Goal: Find specific page/section: Find specific page/section

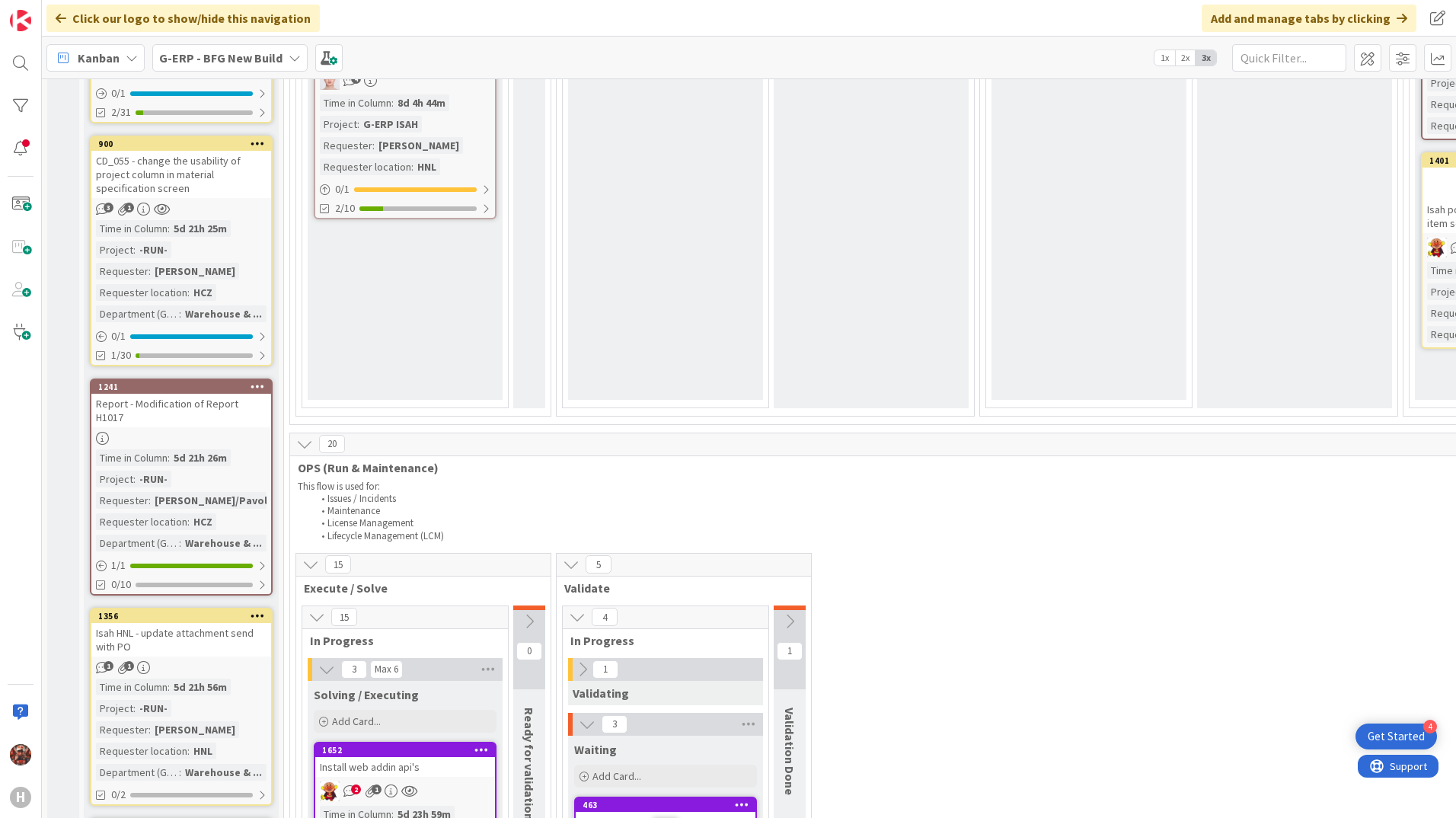
scroll to position [1143, 0]
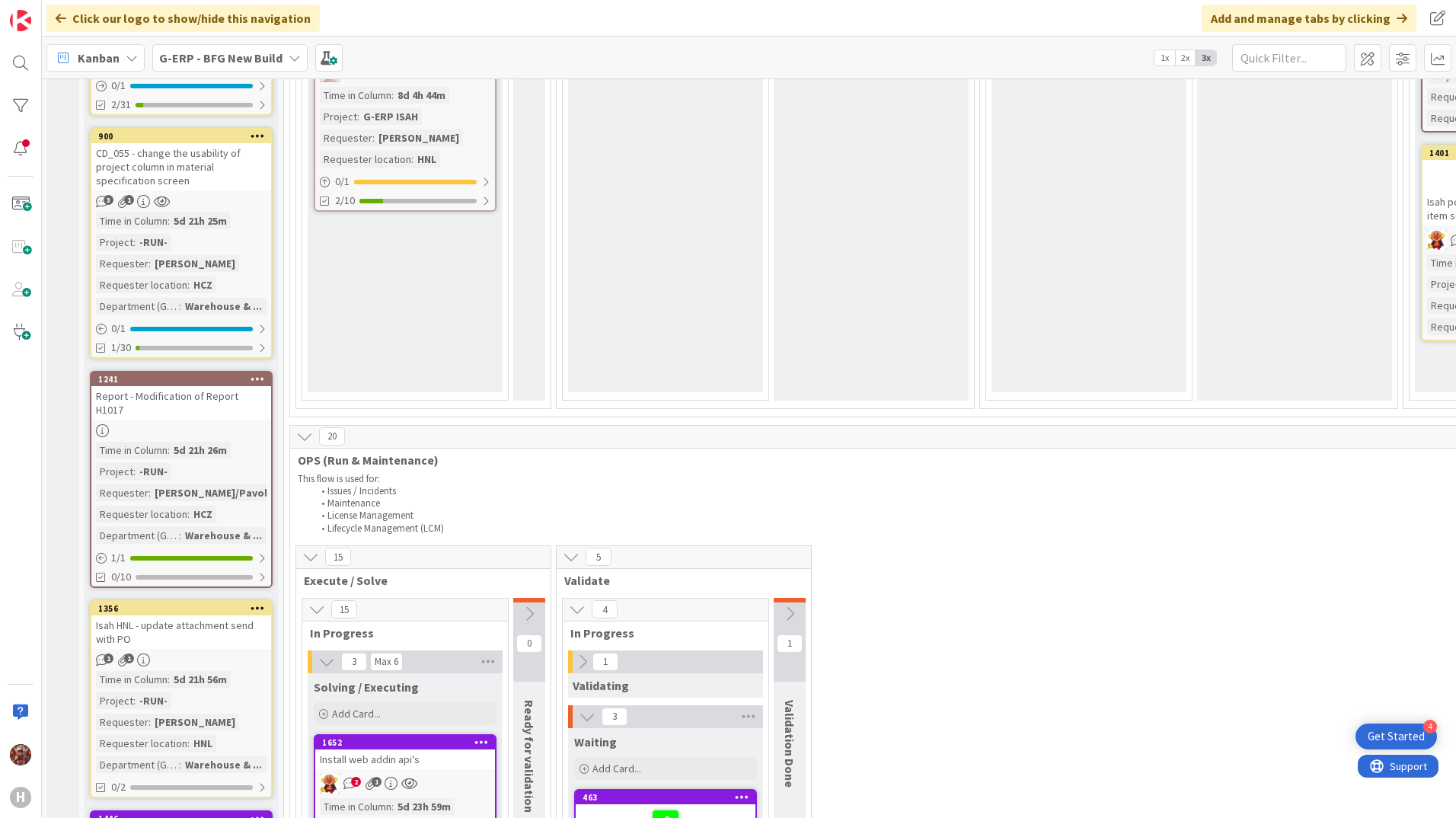
click at [224, 399] on div "Report - Modification of Report H1017" at bounding box center [181, 402] width 179 height 33
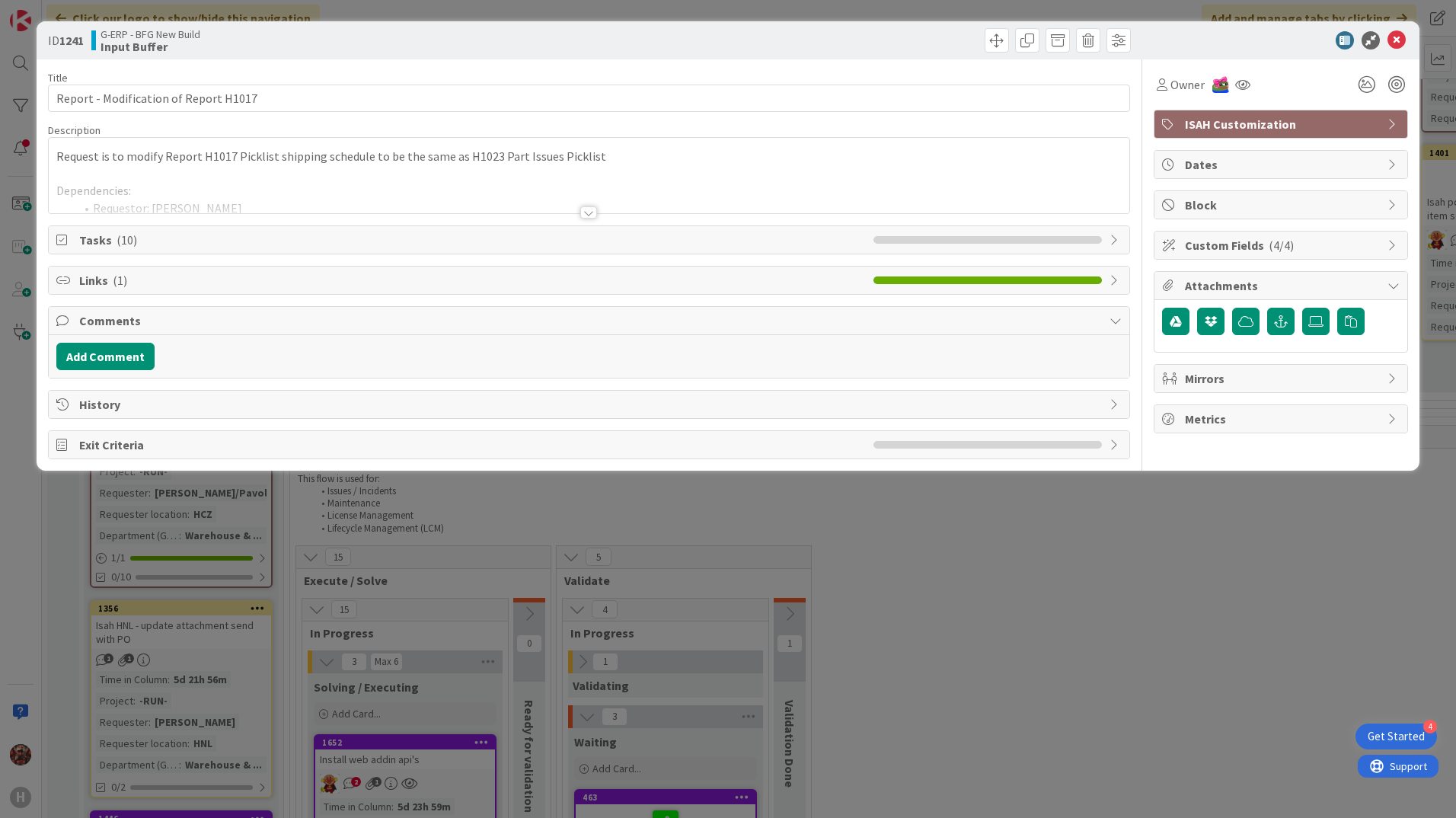
click at [590, 213] on div at bounding box center [589, 213] width 17 height 12
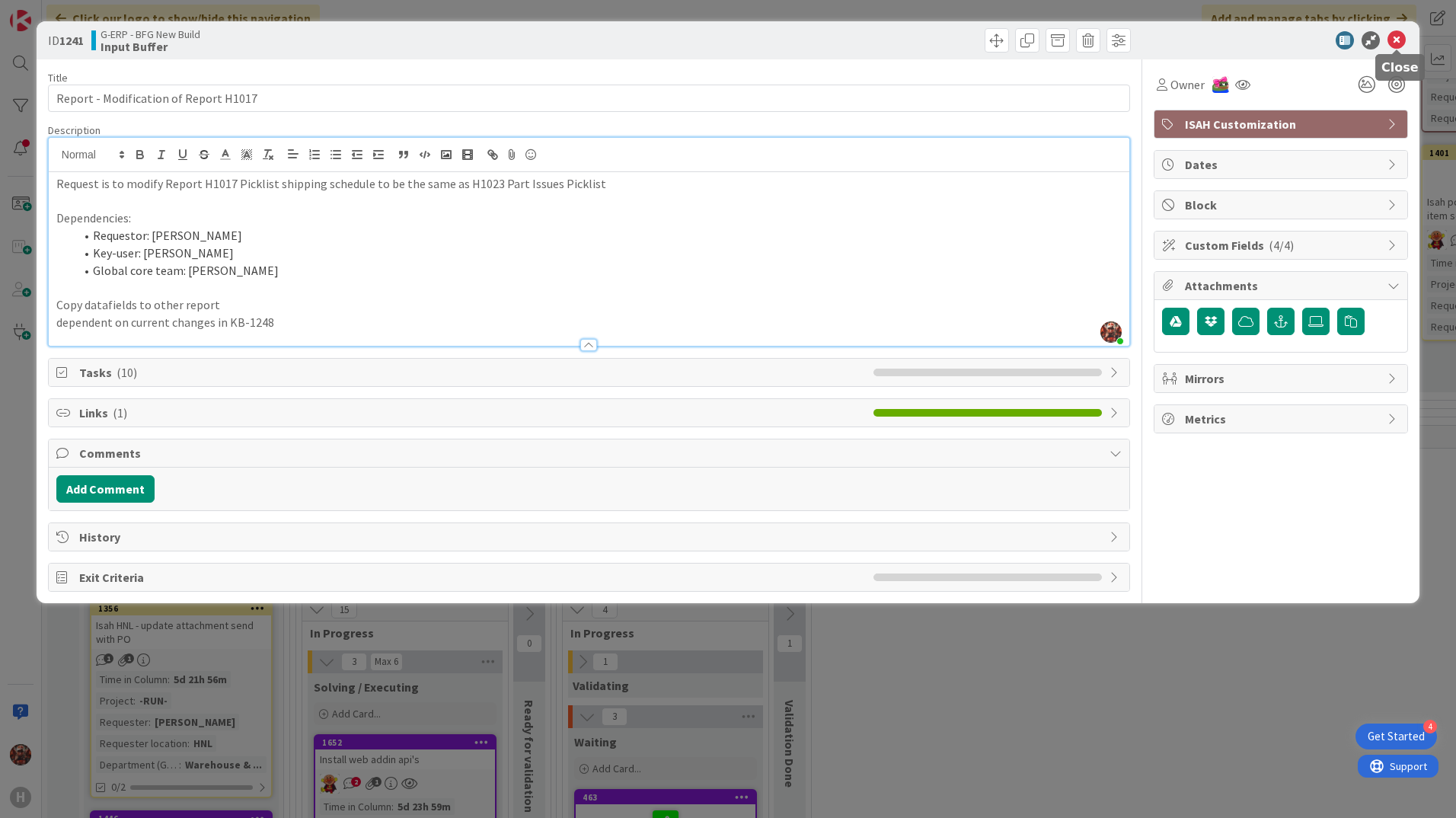
click at [1396, 40] on icon at bounding box center [1396, 40] width 19 height 19
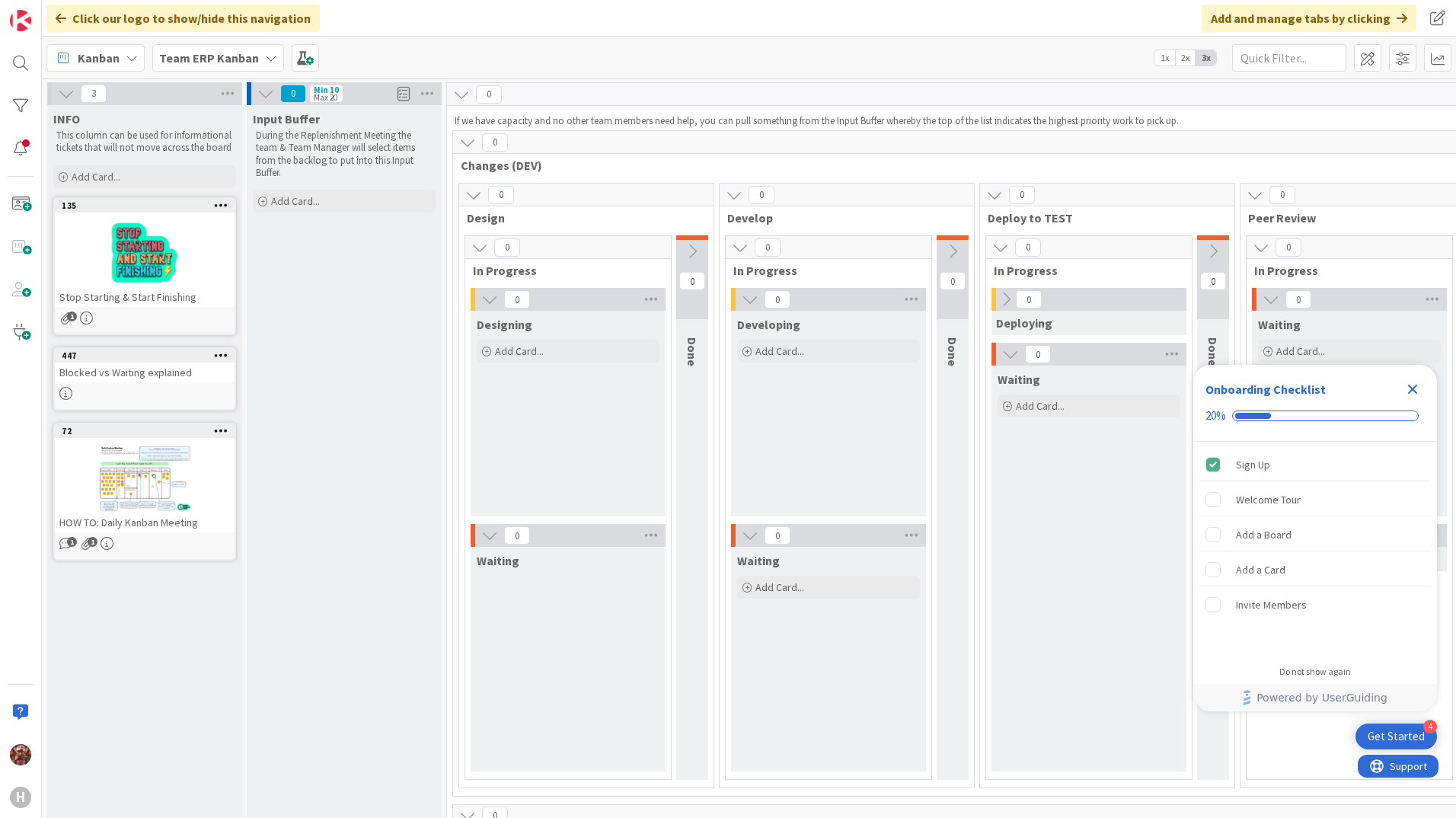
click at [202, 53] on b "Team ERP Kanban" at bounding box center [209, 58] width 99 height 16
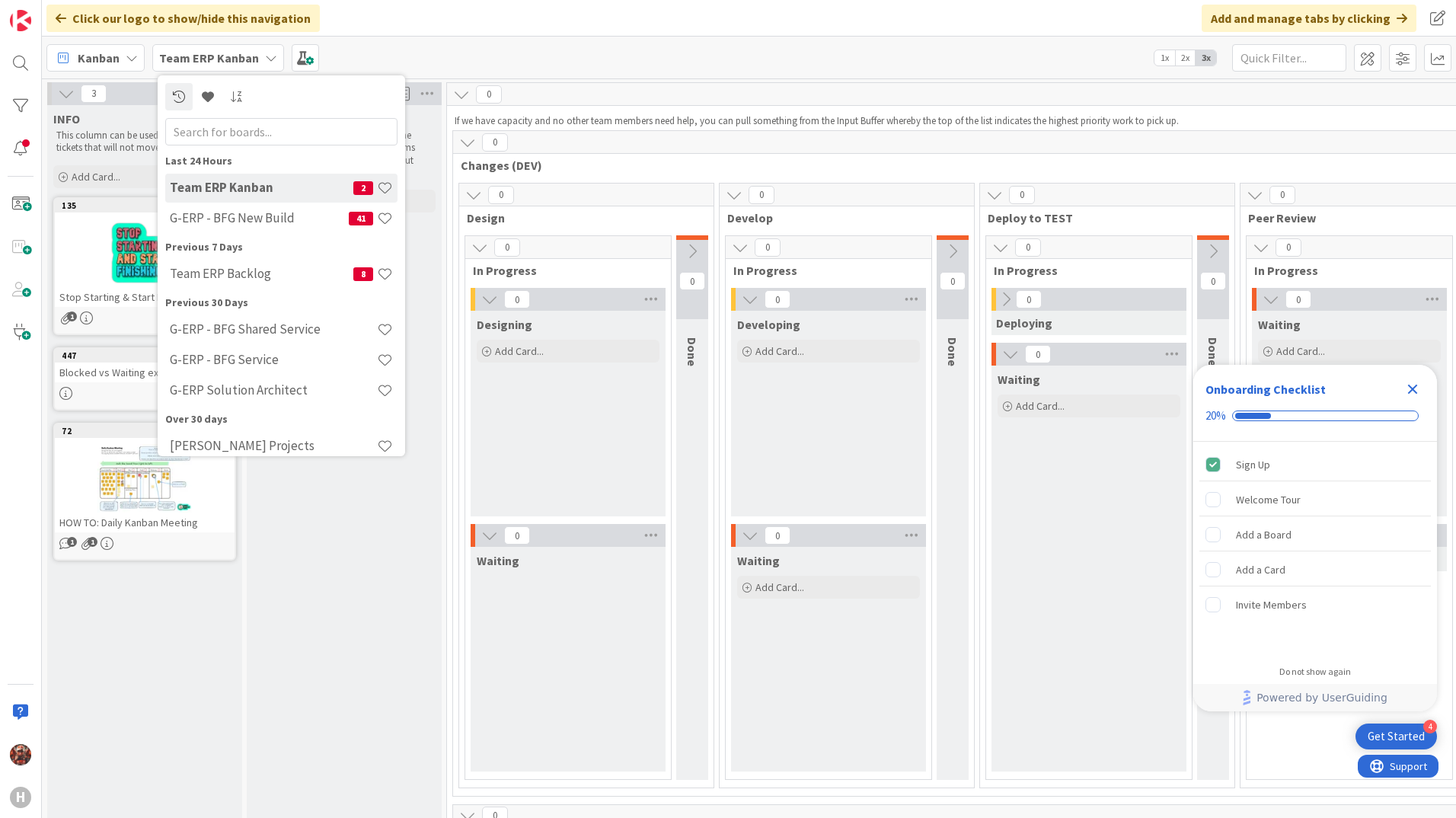
click at [245, 214] on h4 "G-ERP - BFG New Build" at bounding box center [259, 218] width 179 height 16
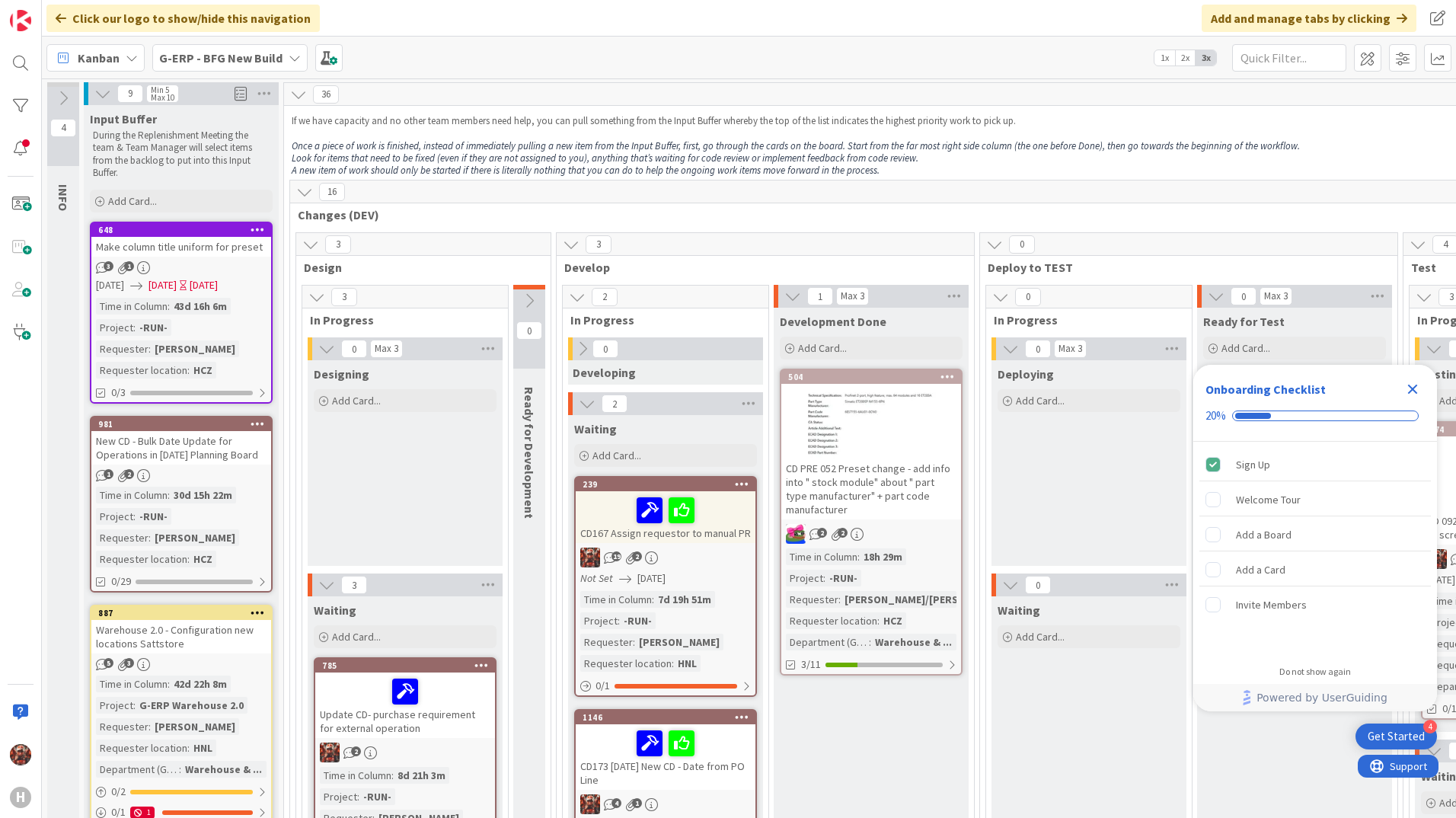
click at [227, 250] on div "Make column title uniform for preset" at bounding box center [181, 246] width 179 height 19
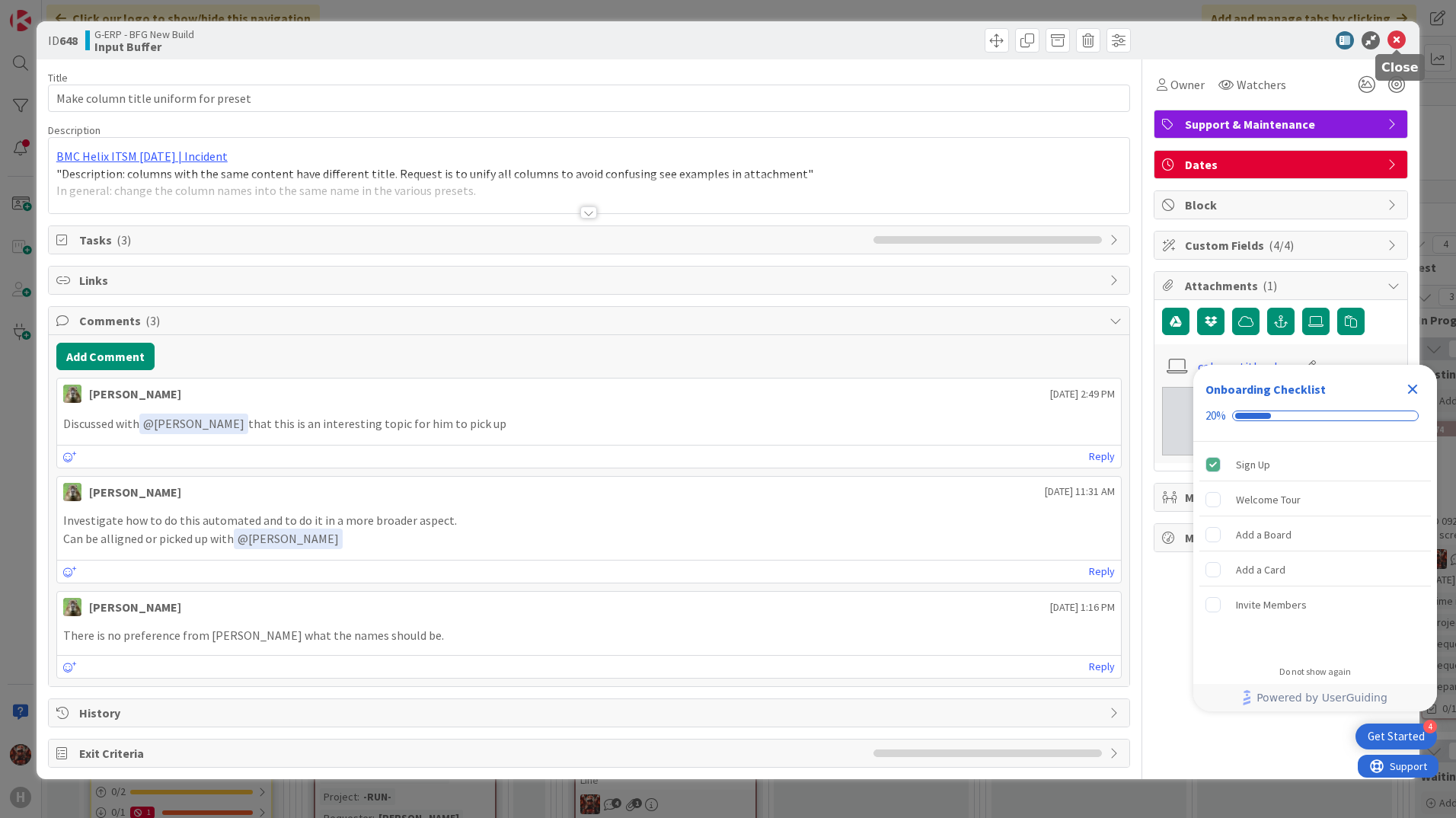
click at [1397, 42] on icon at bounding box center [1396, 40] width 19 height 19
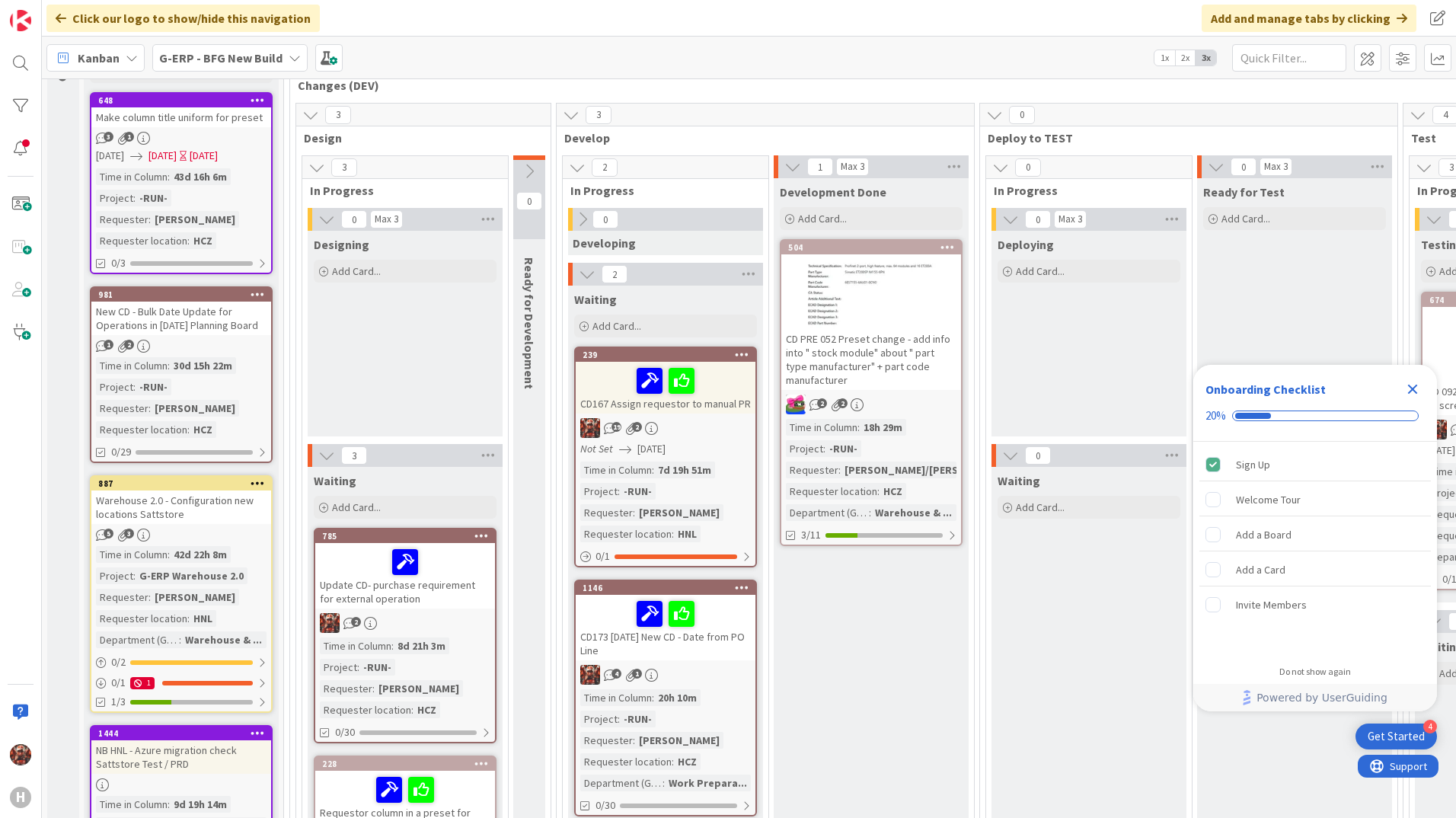
scroll to position [228, 0]
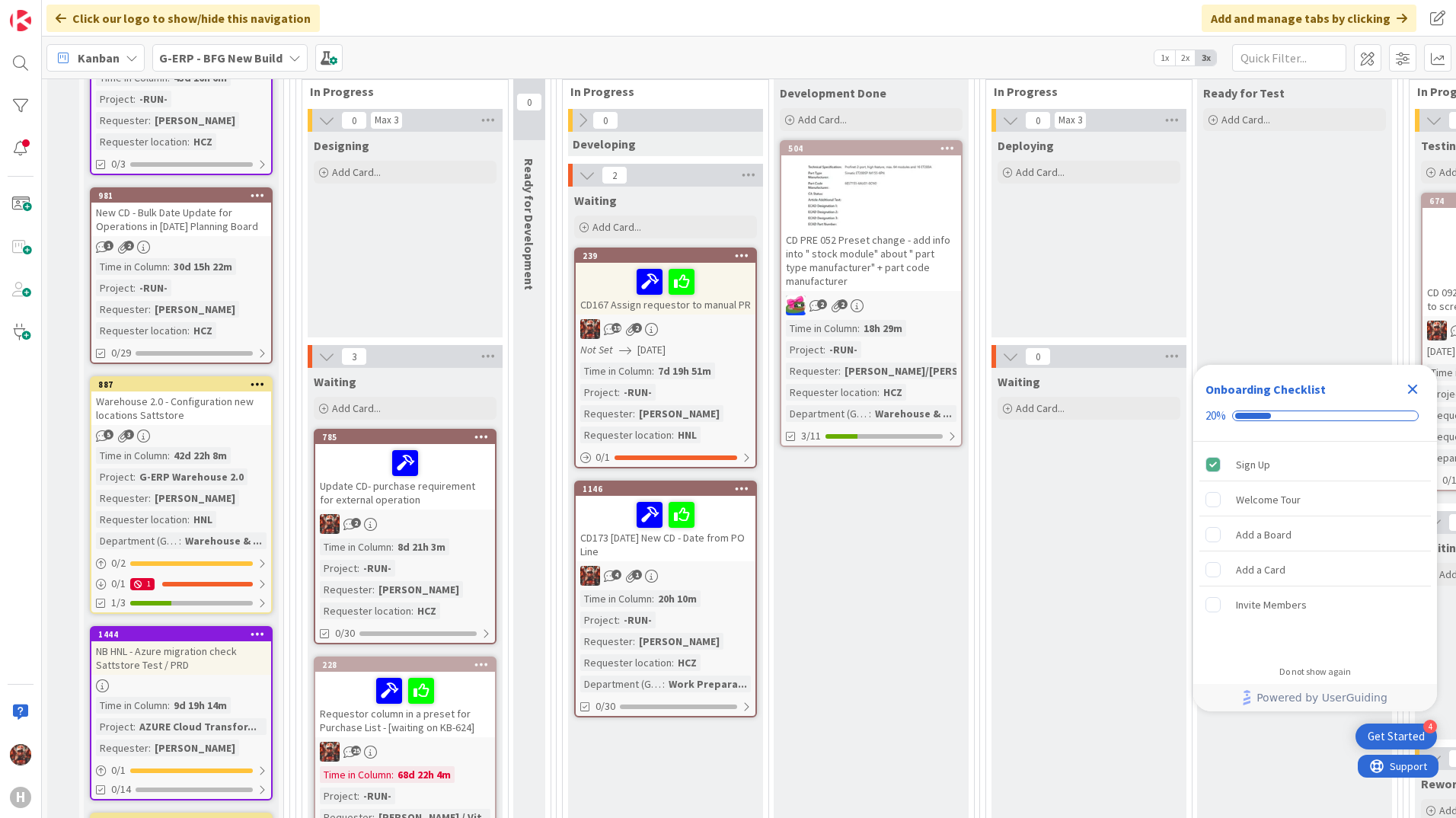
click at [193, 409] on div "Warehouse 2.0 - Configuration new locations Sattstore" at bounding box center [181, 408] width 179 height 33
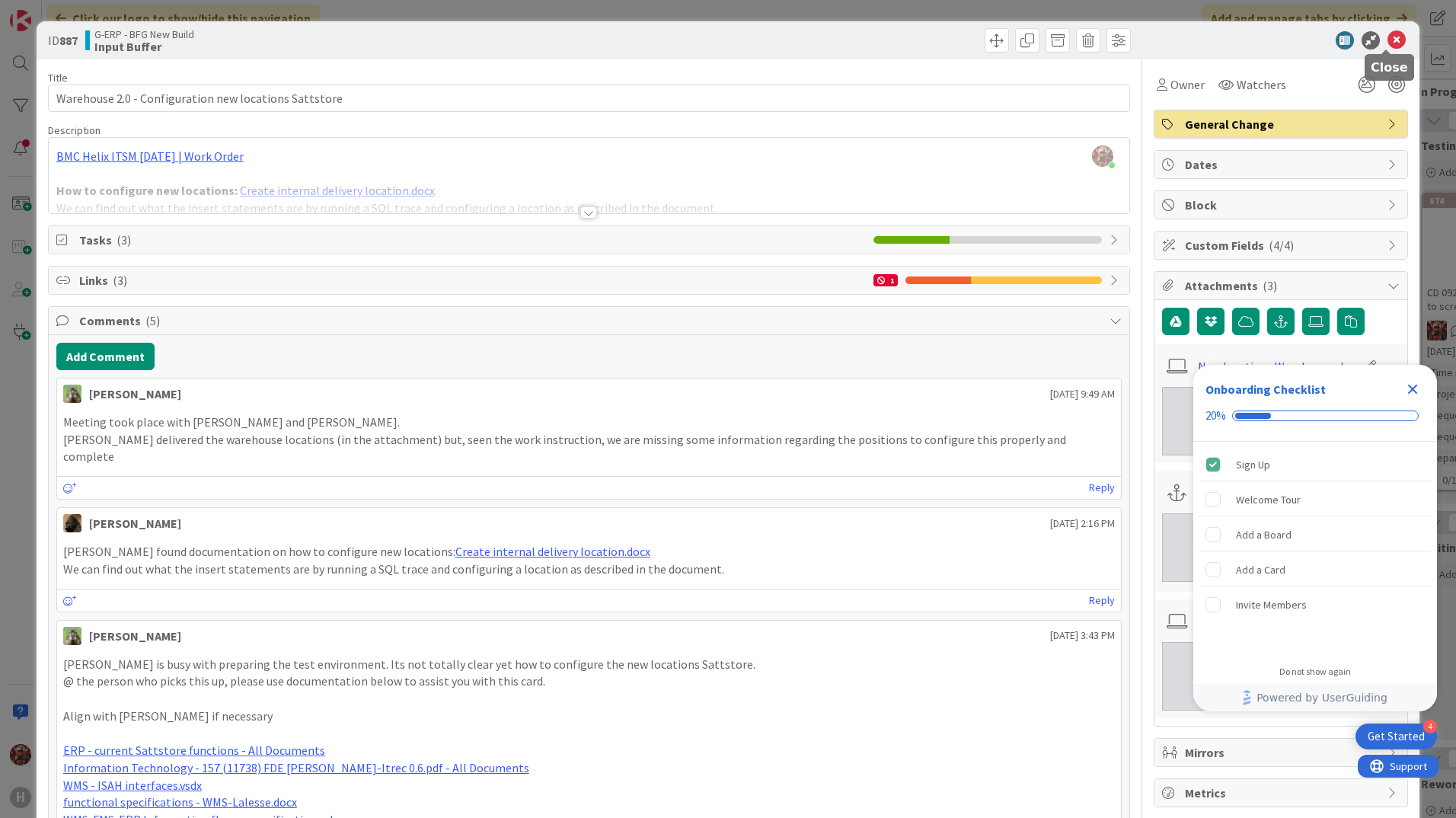
click at [1387, 45] on icon at bounding box center [1396, 40] width 19 height 19
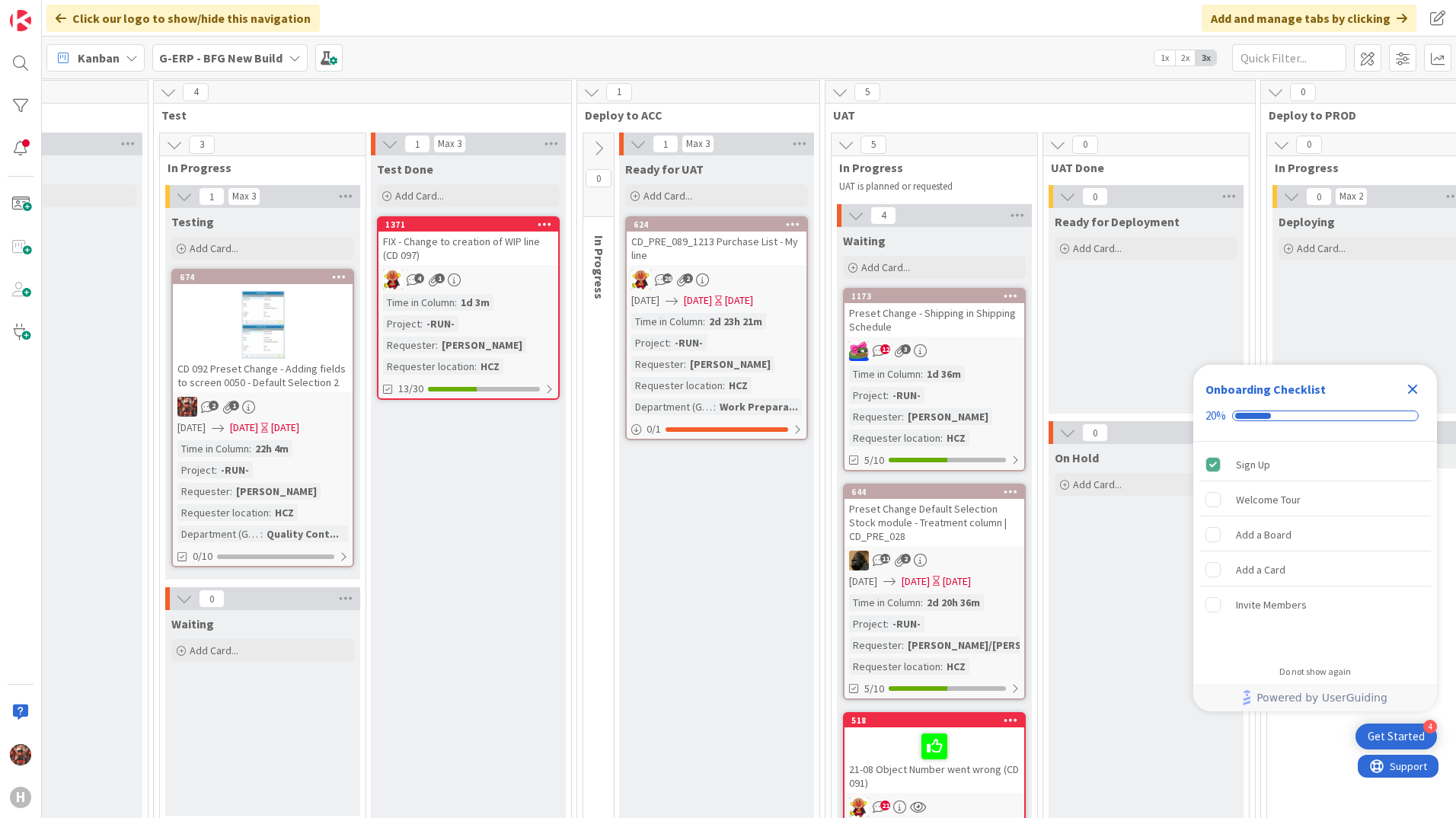
scroll to position [152, 1262]
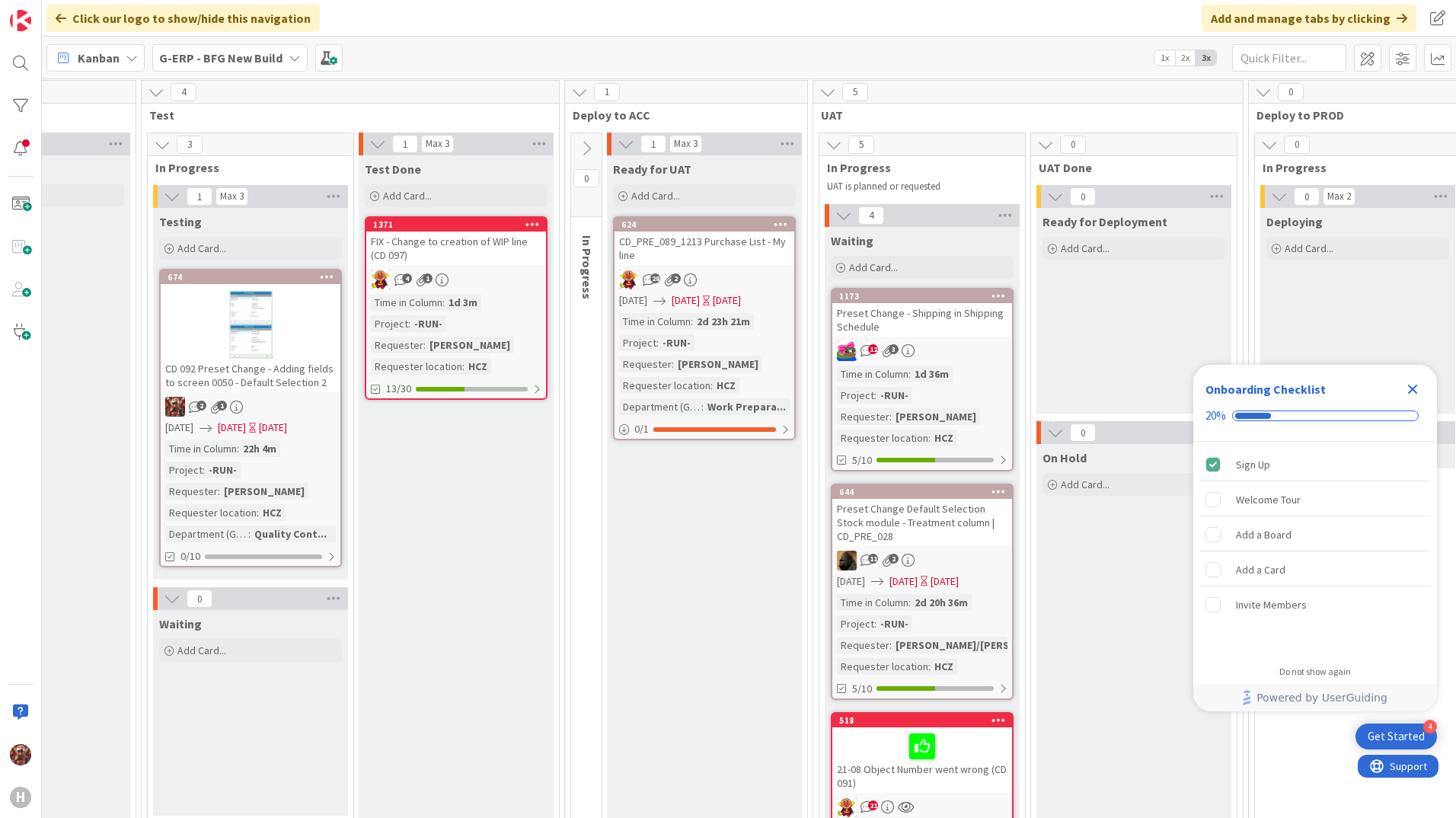
click at [1418, 383] on icon "Close Checklist" at bounding box center [1413, 389] width 19 height 19
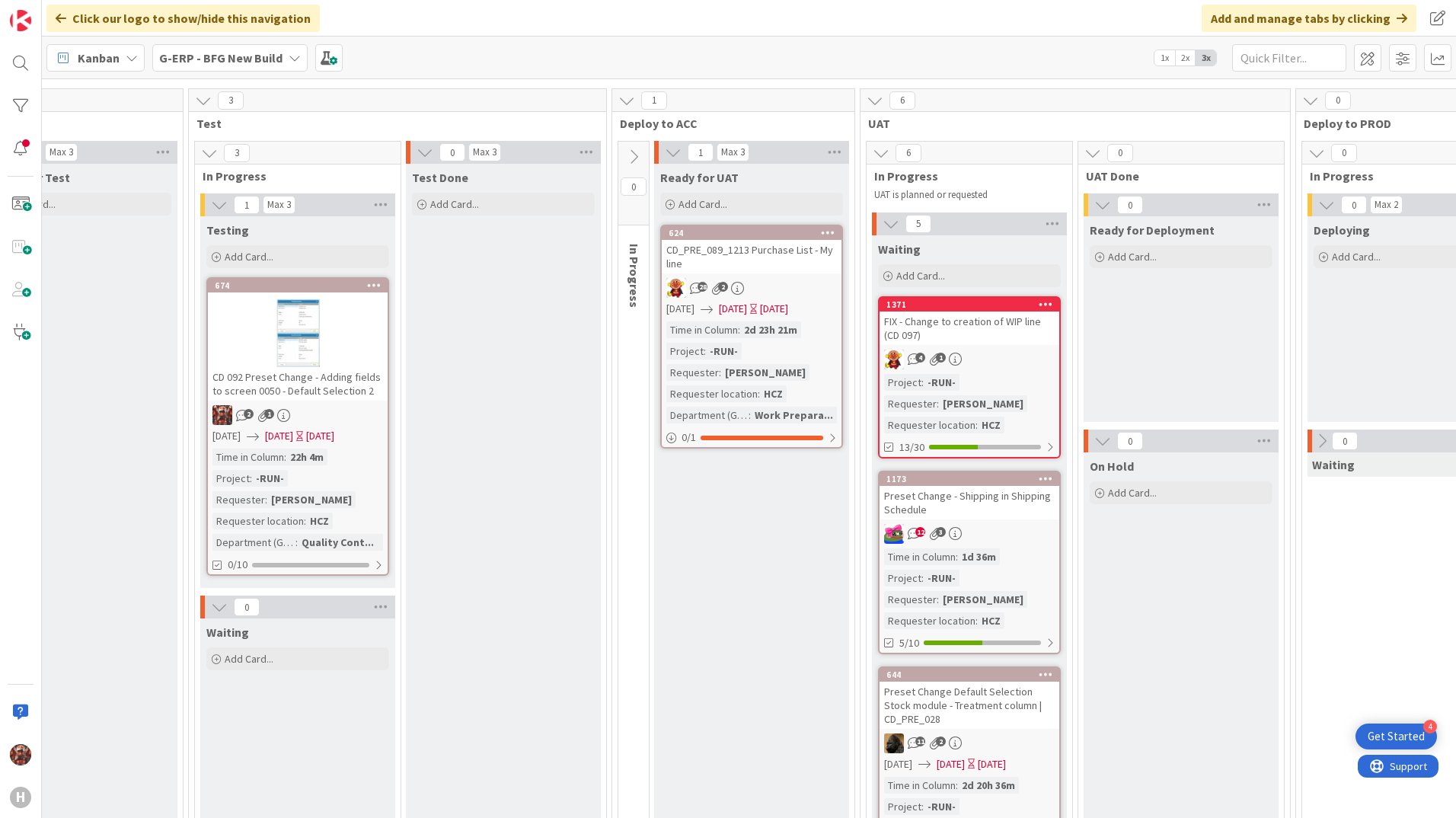
scroll to position [76, 1214]
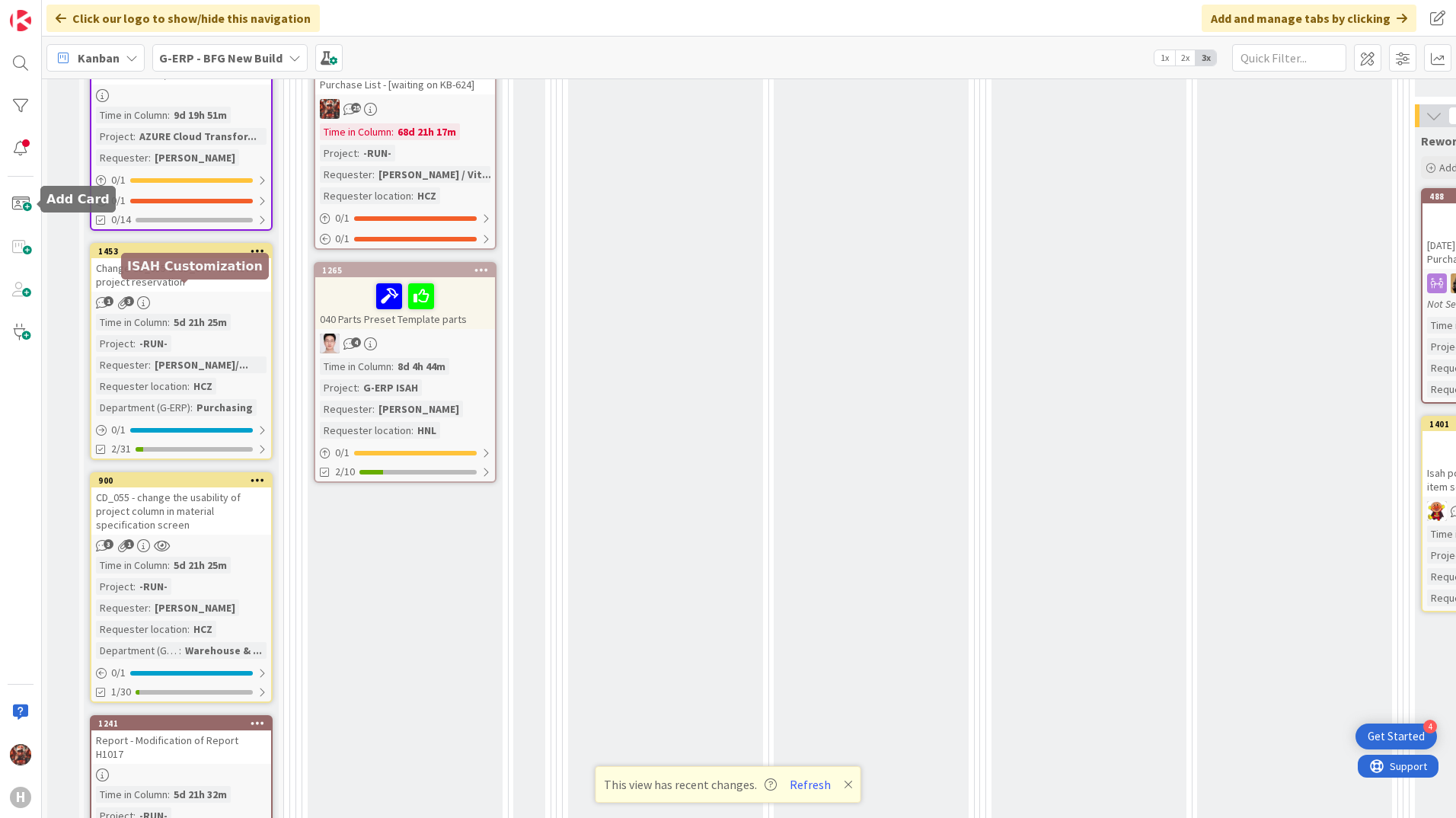
scroll to position [837, 0]
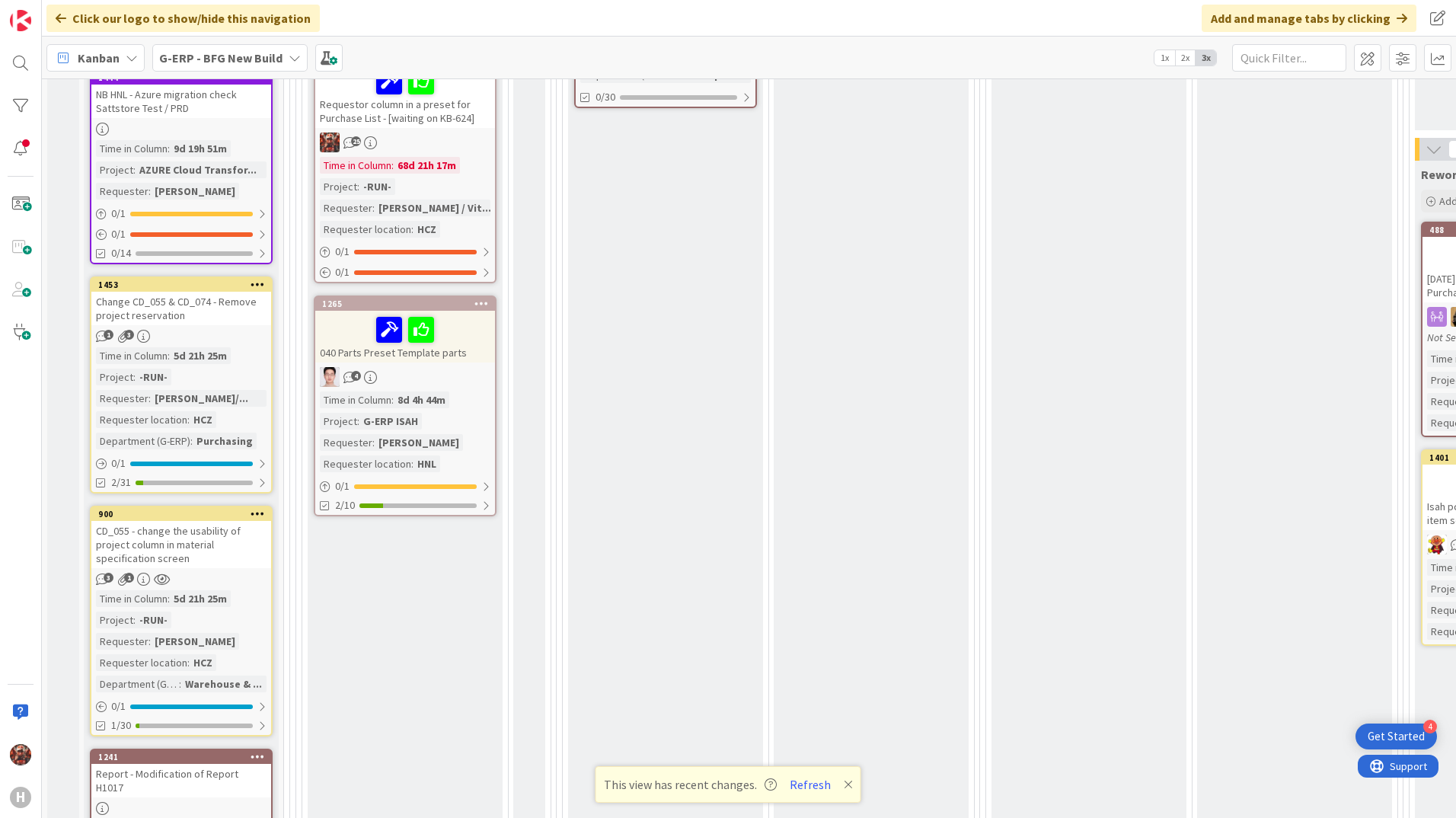
click at [207, 63] on b "G-ERP - BFG New Build" at bounding box center [221, 58] width 123 height 16
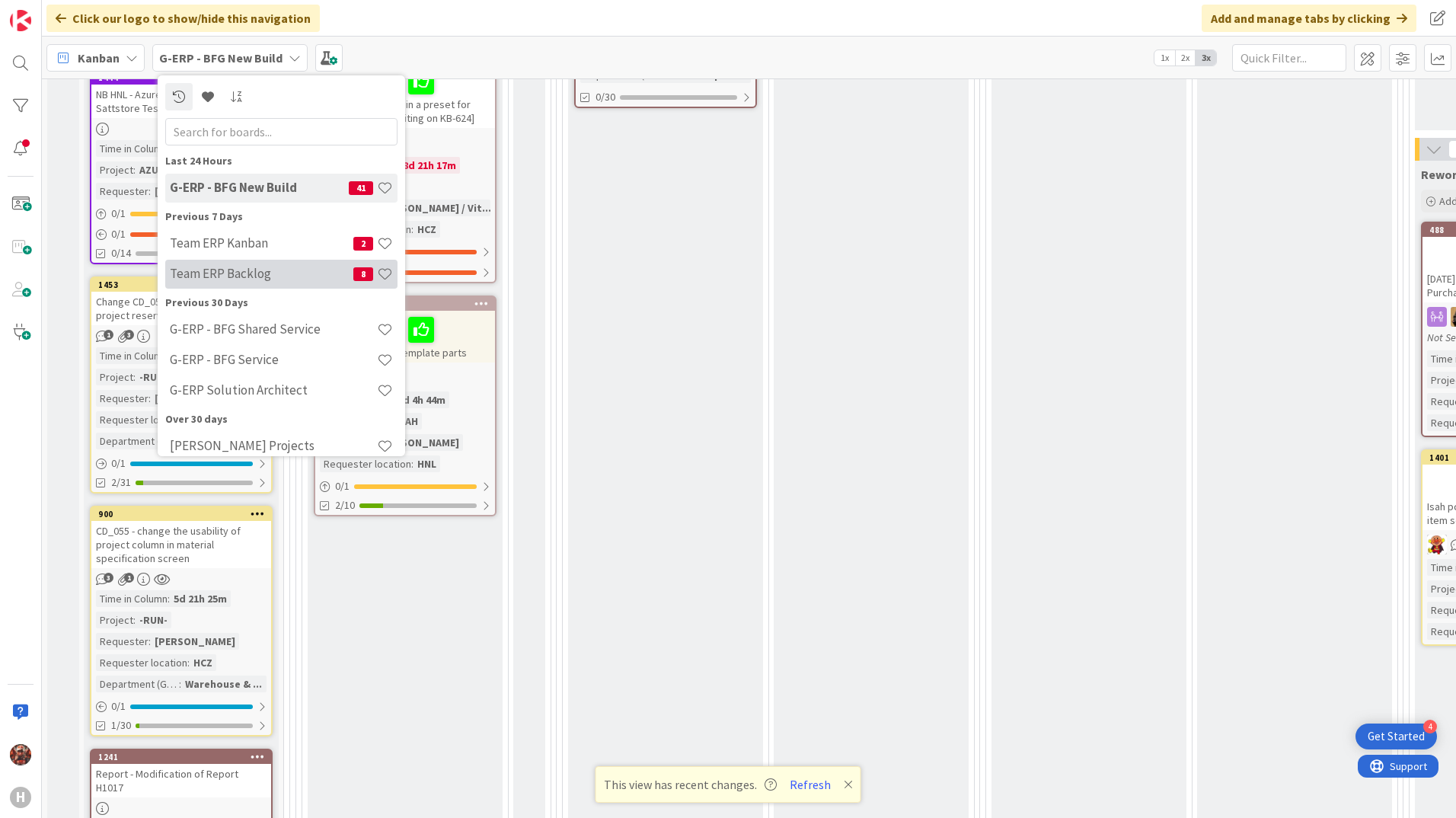
click at [286, 265] on div "Team ERP Backlog 8" at bounding box center [281, 273] width 232 height 29
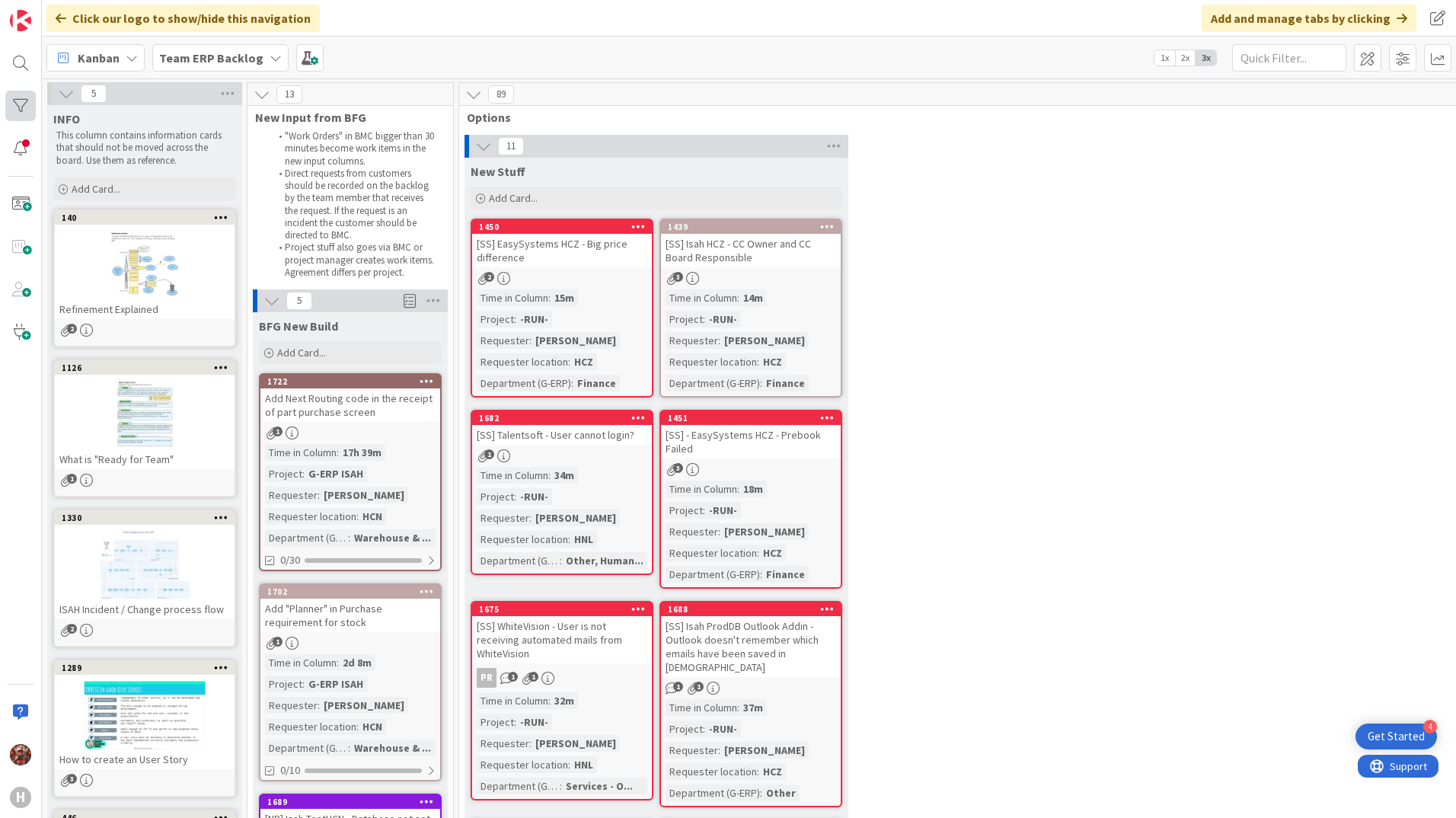
click at [14, 119] on div at bounding box center [20, 106] width 30 height 30
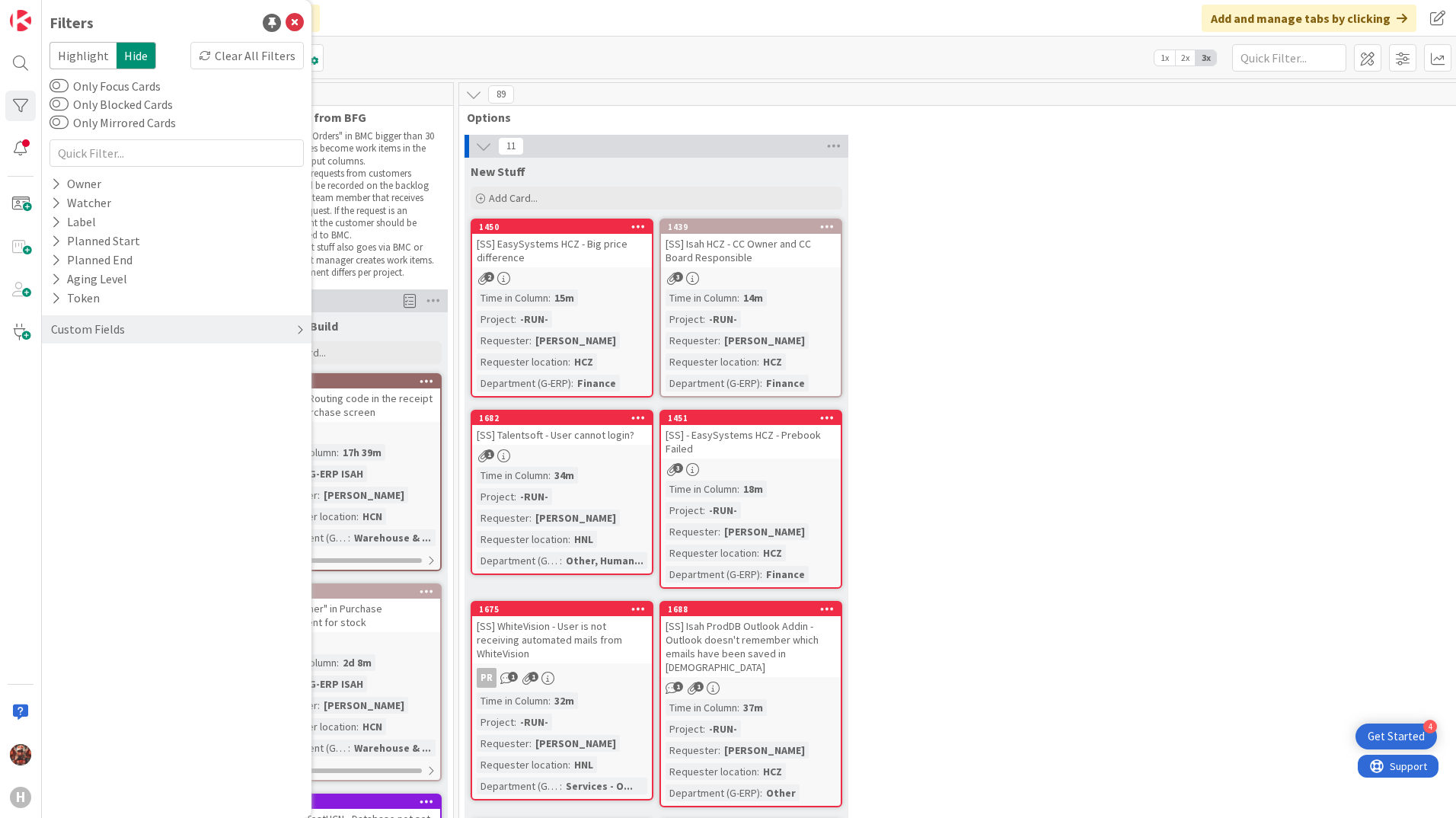
click at [117, 334] on div "Custom Fields" at bounding box center [88, 329] width 77 height 19
click at [115, 383] on button "Requester" at bounding box center [85, 379] width 72 height 19
click at [115, 398] on input "text" at bounding box center [177, 403] width 247 height 21
type input "str"
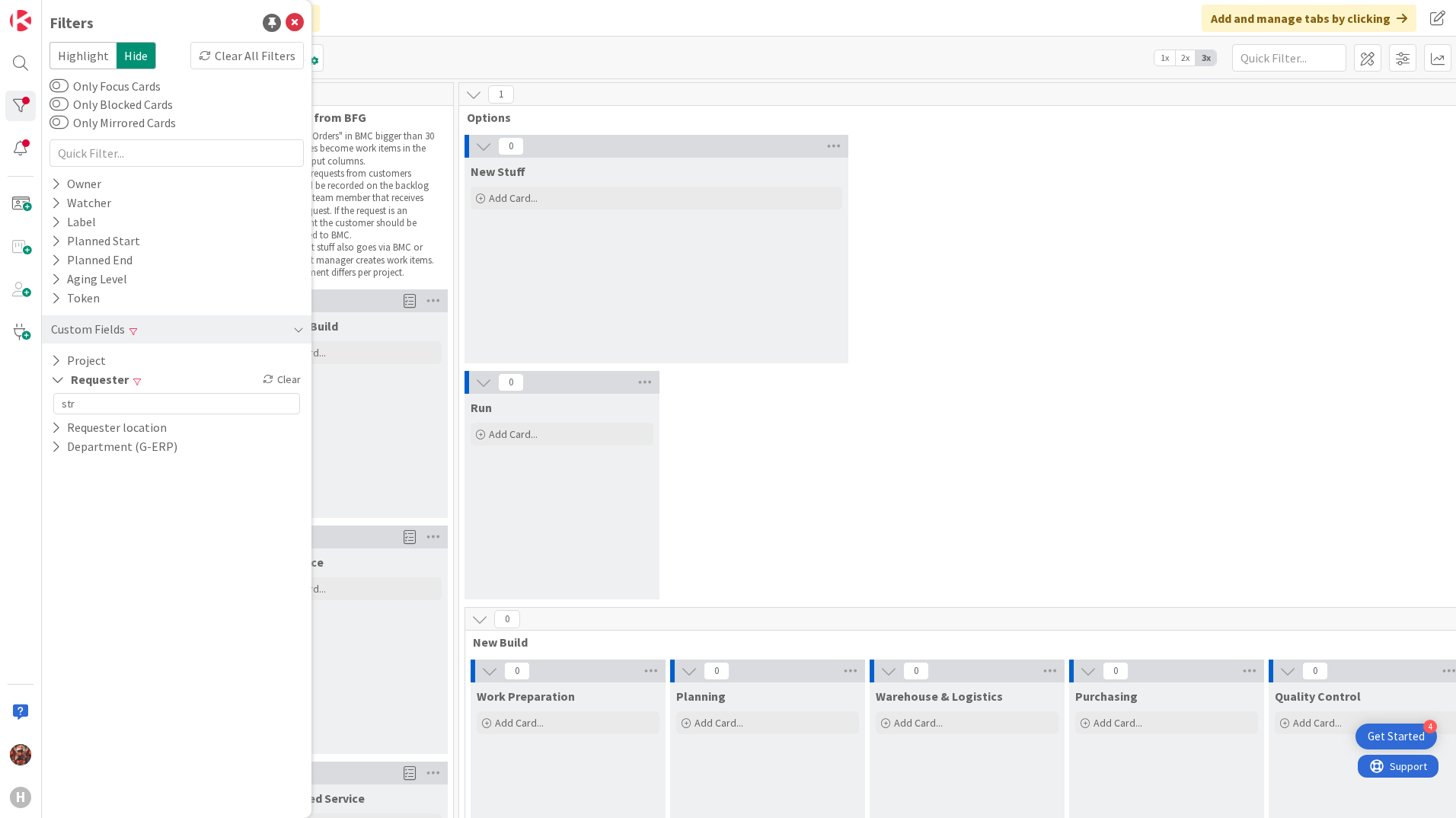
click at [603, 319] on div "New Stuff Add Card..." at bounding box center [656, 260] width 384 height 206
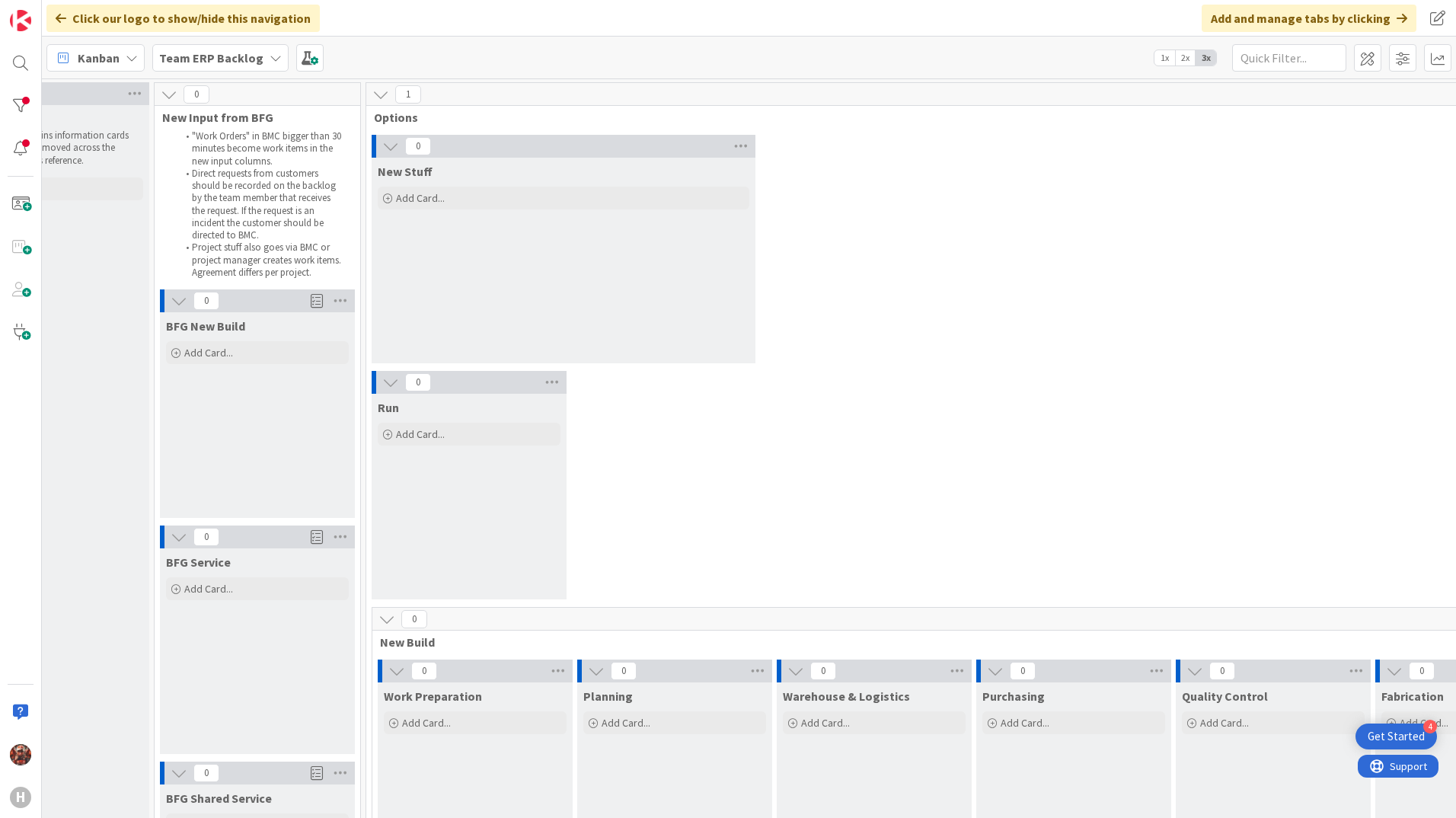
scroll to position [0, 89]
